Goal: Task Accomplishment & Management: Use online tool/utility

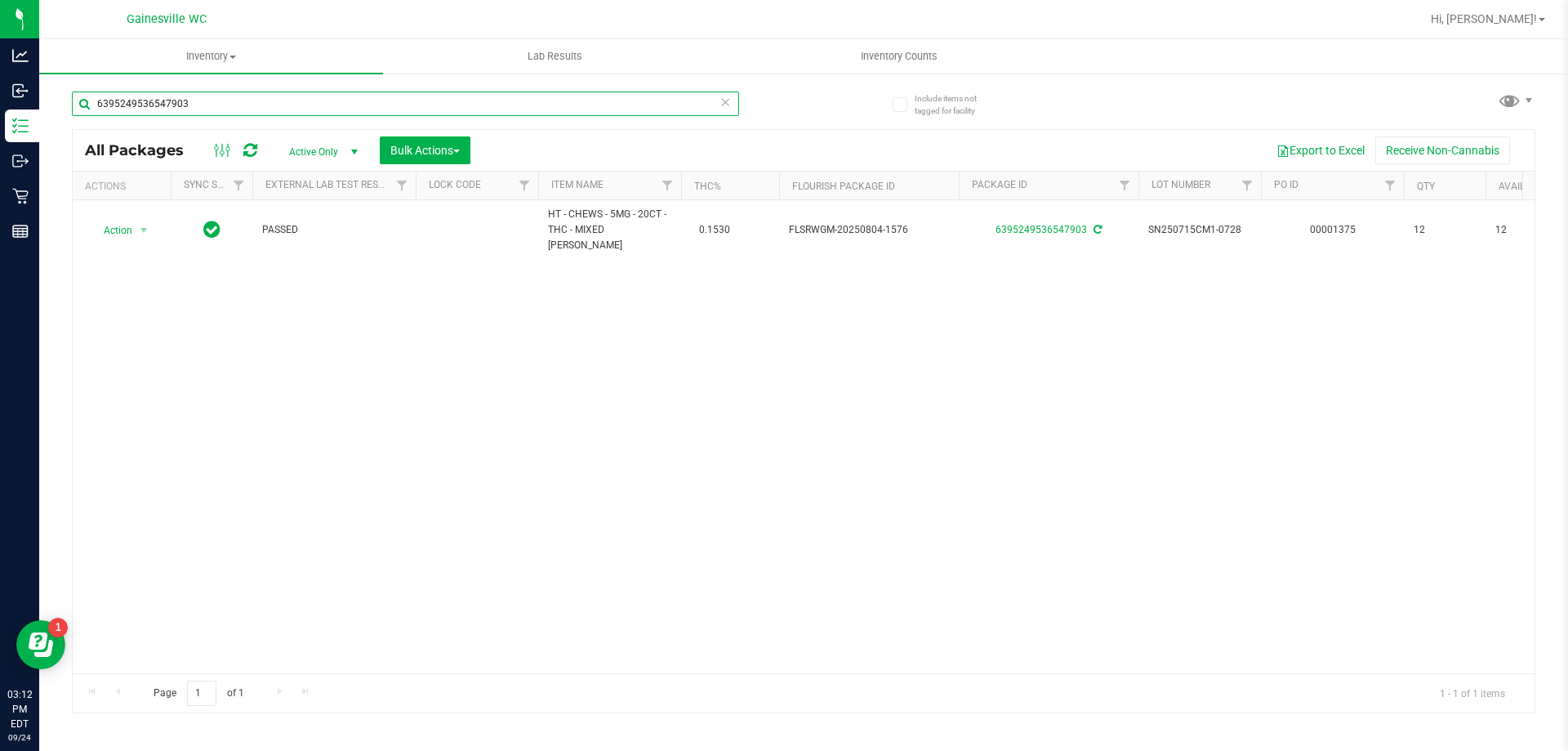
click at [384, 104] on input "6395249536547903" at bounding box center [405, 104] width 667 height 24
type input "2190163514747643"
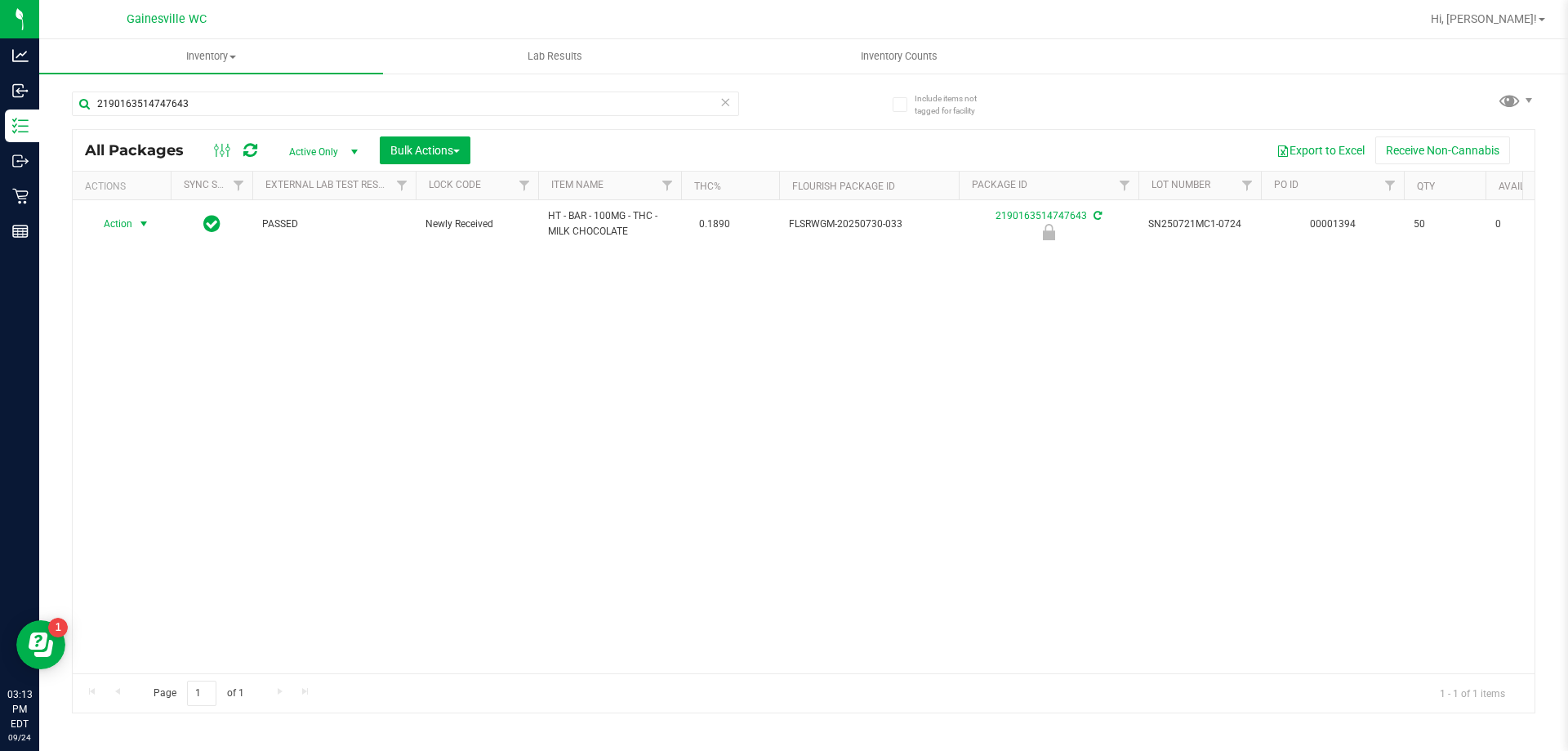
click at [126, 227] on span "Action" at bounding box center [111, 223] width 44 height 23
click at [154, 406] on li "Unlock package" at bounding box center [142, 418] width 104 height 24
click at [215, 95] on input "2190163514747643" at bounding box center [405, 104] width 667 height 24
type input "9368417158516464"
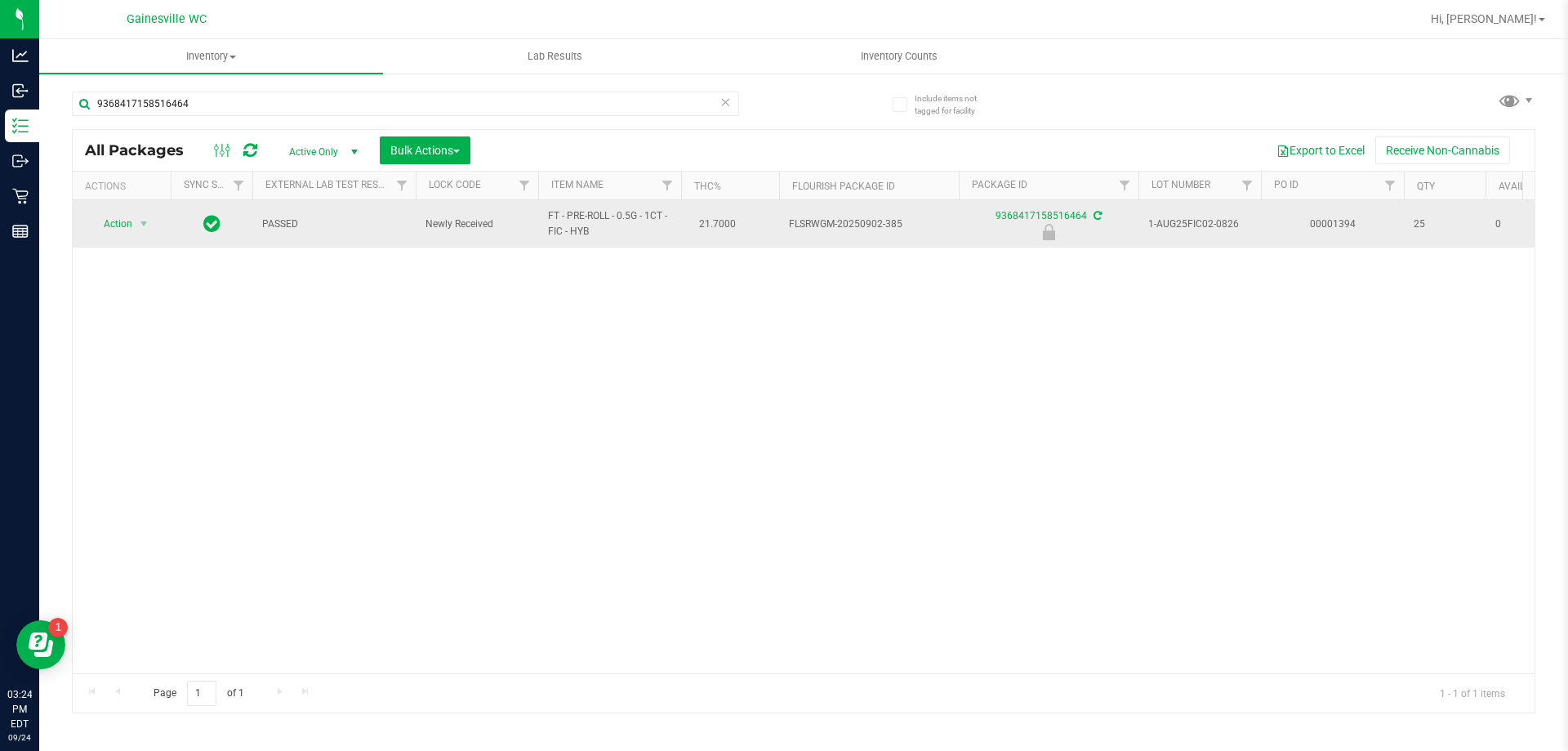
click at [113, 236] on td "Action Action Edit attributes Global inventory Locate package Package audit log…" at bounding box center [121, 224] width 98 height 48
click at [127, 219] on span "Action" at bounding box center [111, 223] width 44 height 23
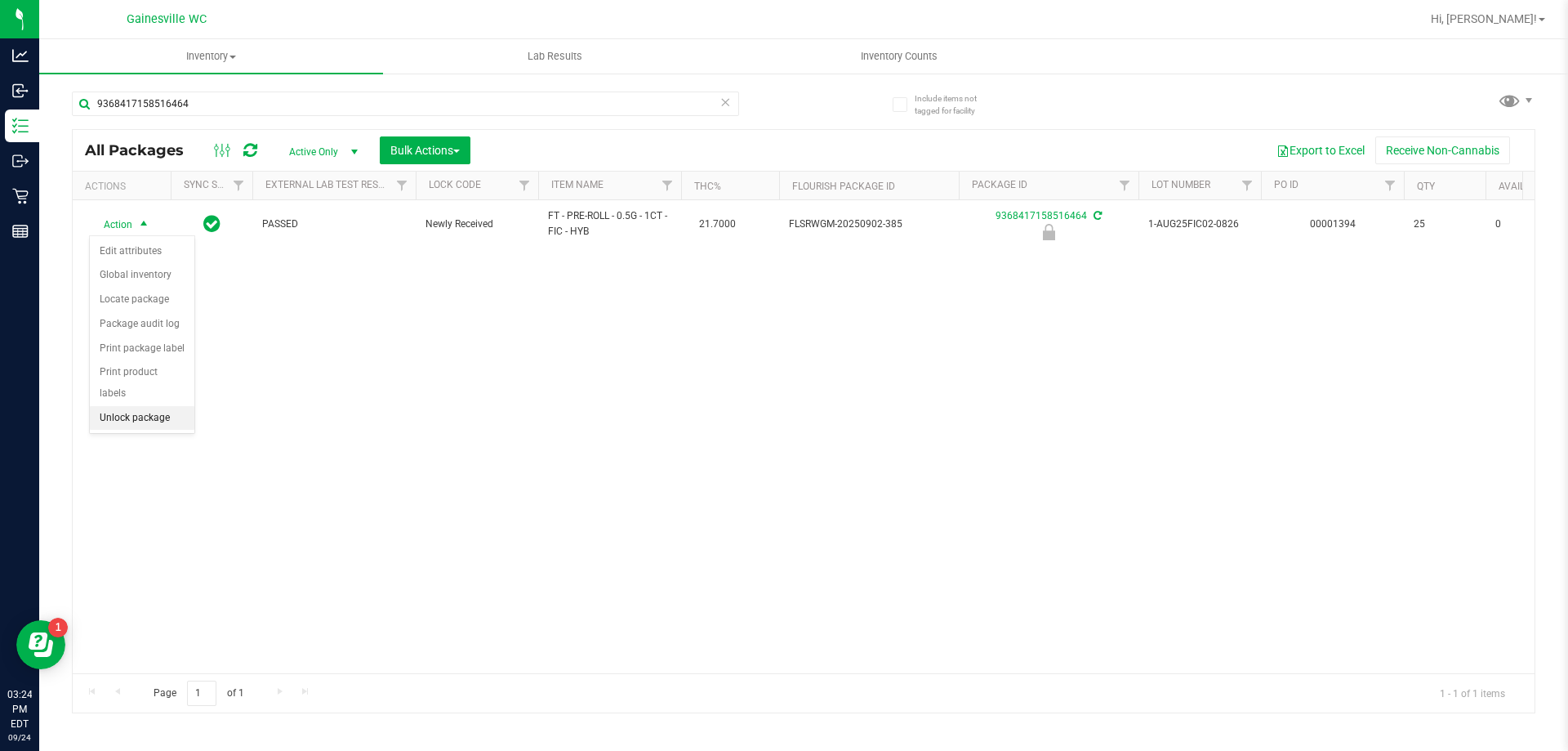
click at [154, 406] on li "Unlock package" at bounding box center [142, 418] width 104 height 24
